Goal: Task Accomplishment & Management: Use online tool/utility

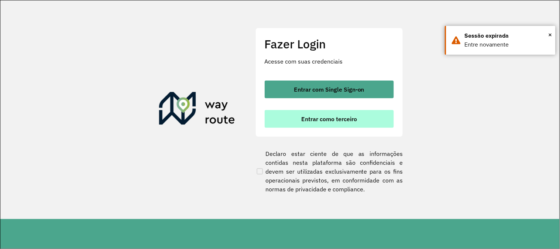
click at [340, 119] on span "Entrar como terceiro" at bounding box center [329, 119] width 56 height 6
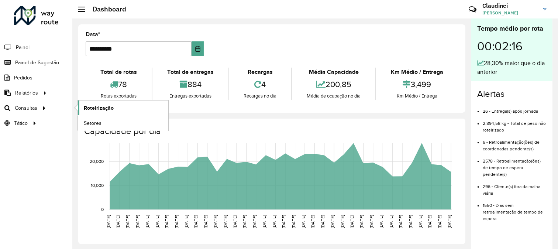
click at [107, 110] on span "Roteirização" at bounding box center [99, 108] width 30 height 8
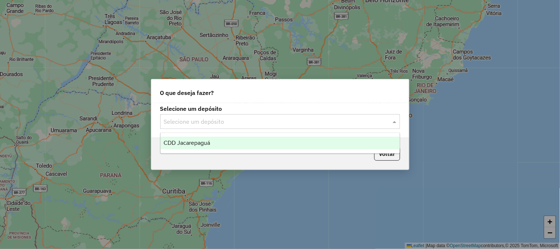
click at [267, 119] on input "text" at bounding box center [273, 121] width 218 height 9
click at [226, 143] on div "CDD Jacarepaguá" at bounding box center [280, 143] width 239 height 13
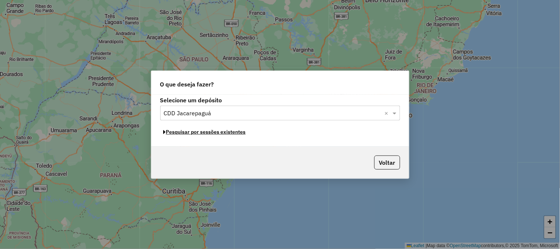
click at [226, 135] on button "Pesquisar por sessões existentes" at bounding box center [204, 131] width 89 height 11
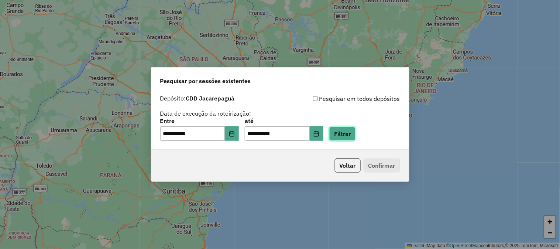
click at [356, 135] on button "Filtrar" at bounding box center [342, 134] width 26 height 14
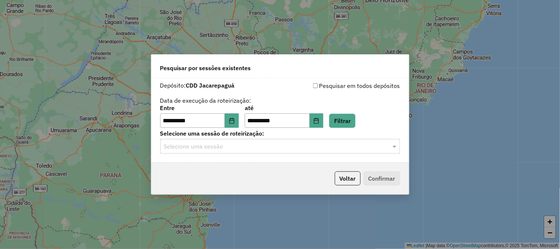
click at [228, 148] on input "text" at bounding box center [273, 146] width 218 height 9
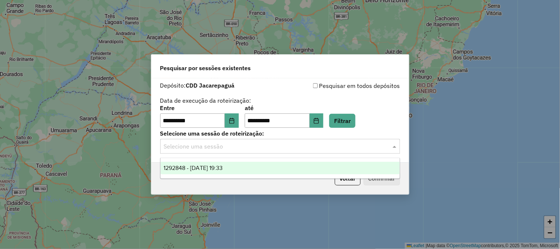
click at [216, 167] on span "1292848 - 11/10/2025 19:33" at bounding box center [193, 168] width 59 height 6
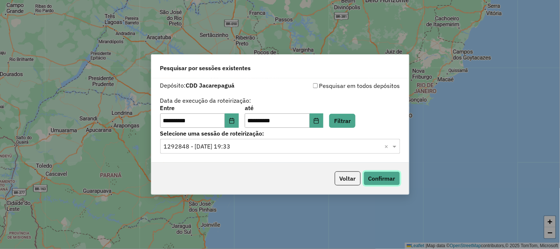
click at [376, 175] on button "Confirmar" at bounding box center [382, 178] width 37 height 14
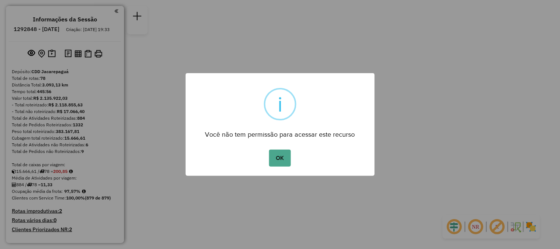
click at [294, 156] on div "OK No Cancel" at bounding box center [280, 158] width 189 height 21
click at [288, 156] on button "OK" at bounding box center [280, 158] width 22 height 17
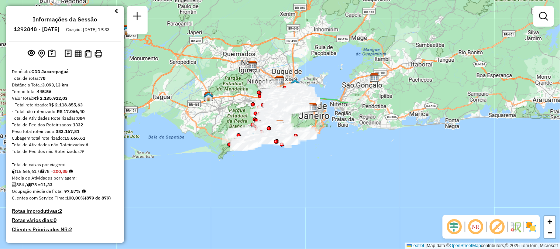
scroll to position [2169, 0]
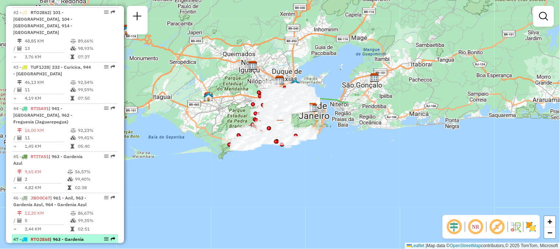
select select "**********"
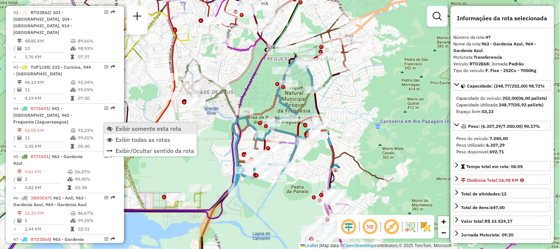
click at [117, 126] on span "Exibir somente esta rota" at bounding box center [149, 129] width 66 height 6
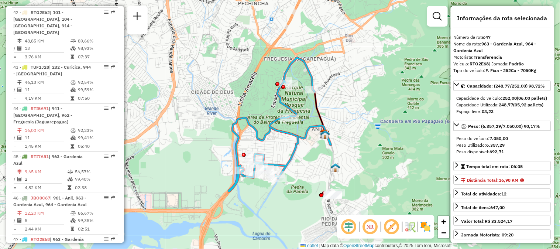
scroll to position [2327, 0]
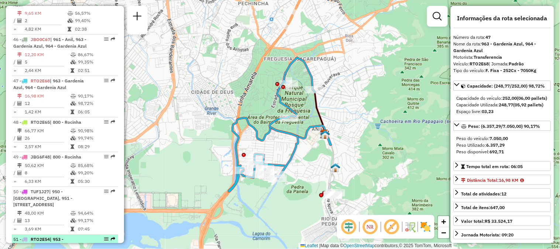
click at [108, 237] on div at bounding box center [104, 239] width 22 height 4
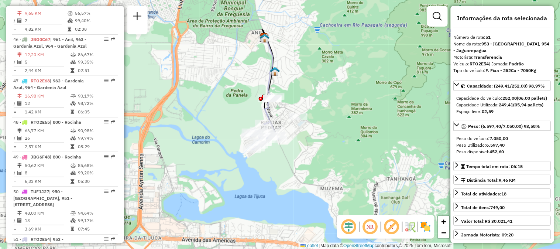
drag, startPoint x: 302, startPoint y: 119, endPoint x: 295, endPoint y: 95, distance: 25.3
click at [295, 95] on div "Janela de atendimento Grade de atendimento Capacidade Transportadoras Veículos …" at bounding box center [280, 124] width 560 height 249
